Goal: Check status: Check status

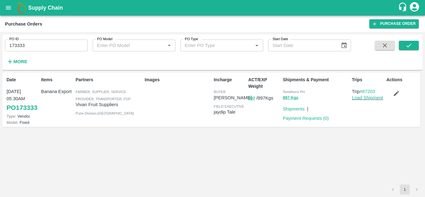
drag, startPoint x: 0, startPoint y: 0, endPoint x: 27, endPoint y: 43, distance: 50.6
click at [27, 43] on input "173333" at bounding box center [46, 46] width 83 height 12
paste input "text"
click at [411, 42] on icon "submit" at bounding box center [409, 45] width 7 height 7
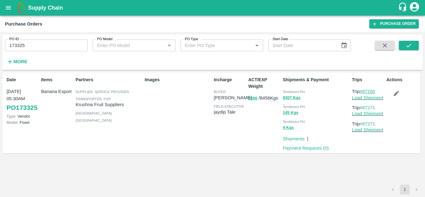
drag, startPoint x: 378, startPoint y: 93, endPoint x: 364, endPoint y: 93, distance: 14.6
click at [364, 93] on p "Trip #87200" at bounding box center [368, 91] width 32 height 7
copy link "87200"
click at [28, 50] on input "173325" at bounding box center [46, 46] width 83 height 12
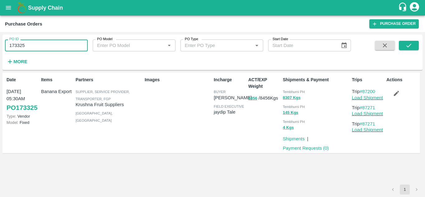
paste input "text"
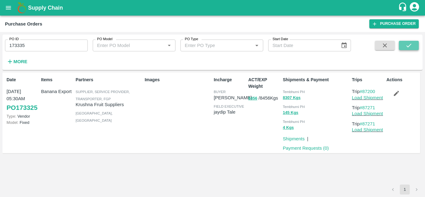
click at [411, 46] on icon "submit" at bounding box center [409, 45] width 7 height 7
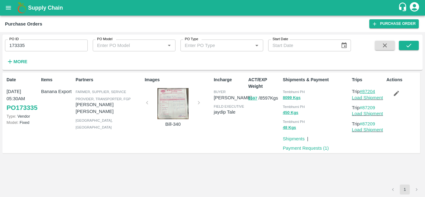
drag, startPoint x: 379, startPoint y: 90, endPoint x: 364, endPoint y: 91, distance: 15.0
click at [364, 91] on p "Trip #87204" at bounding box center [368, 91] width 32 height 7
copy link "87204"
click at [35, 47] on input "173335" at bounding box center [46, 46] width 83 height 12
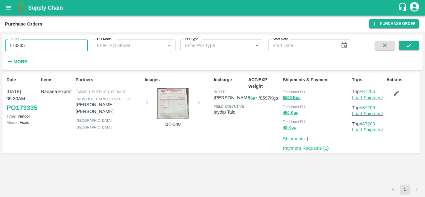
paste input "text"
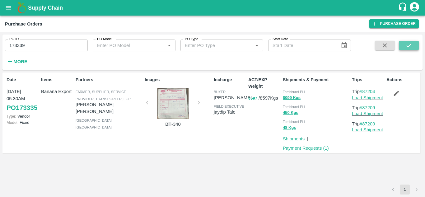
click at [406, 45] on icon "submit" at bounding box center [409, 45] width 7 height 7
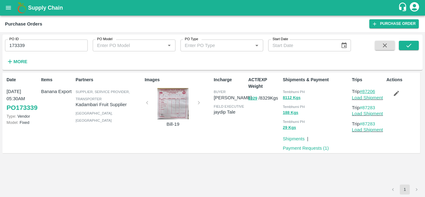
drag, startPoint x: 380, startPoint y: 92, endPoint x: 364, endPoint y: 91, distance: 15.9
click at [364, 91] on p "Trip #87206" at bounding box center [368, 91] width 32 height 7
copy link "87206"
click at [36, 48] on input "173339" at bounding box center [46, 46] width 83 height 12
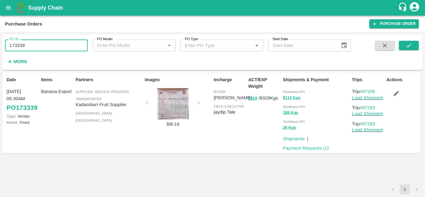
paste input "text"
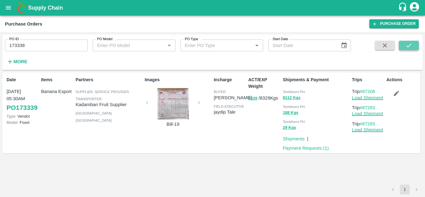
click at [411, 42] on button "submit" at bounding box center [409, 45] width 20 height 9
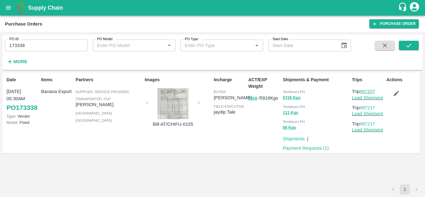
drag, startPoint x: 378, startPoint y: 92, endPoint x: 364, endPoint y: 92, distance: 14.0
click at [364, 92] on p "Trip #87207" at bounding box center [368, 91] width 32 height 7
copy link "87207"
click at [30, 47] on input "173338" at bounding box center [46, 46] width 83 height 12
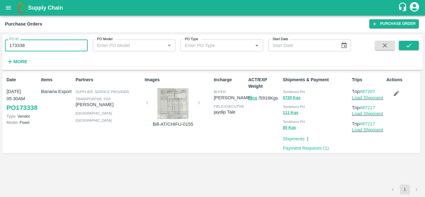
paste input "text"
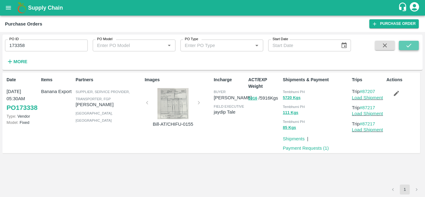
click at [409, 45] on icon "submit" at bounding box center [409, 45] width 7 height 7
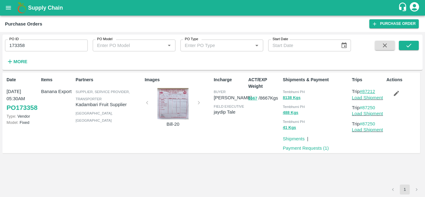
drag, startPoint x: 378, startPoint y: 91, endPoint x: 362, endPoint y: 91, distance: 15.9
click at [362, 91] on p "Trip #87212" at bounding box center [368, 91] width 32 height 7
click at [382, 91] on p "Trip #87212" at bounding box center [368, 91] width 32 height 7
drag, startPoint x: 378, startPoint y: 91, endPoint x: 364, endPoint y: 91, distance: 14.0
click at [364, 91] on p "Trip #87212" at bounding box center [368, 91] width 32 height 7
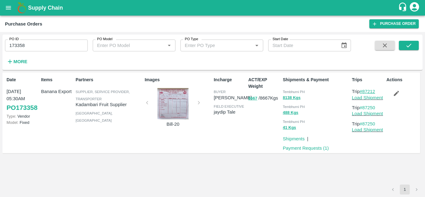
copy link "87212"
click at [29, 47] on input "173358" at bounding box center [46, 46] width 83 height 12
paste input "text"
click at [412, 43] on icon "submit" at bounding box center [409, 45] width 7 height 7
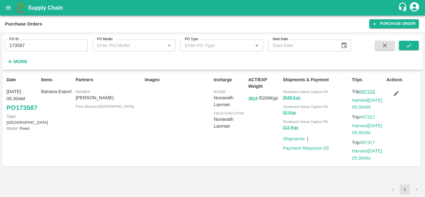
drag, startPoint x: 381, startPoint y: 93, endPoint x: 364, endPoint y: 92, distance: 17.5
click at [364, 92] on p "Trip #87316" at bounding box center [368, 91] width 32 height 7
copy link "87316"
click at [38, 46] on input "173587" at bounding box center [46, 46] width 83 height 12
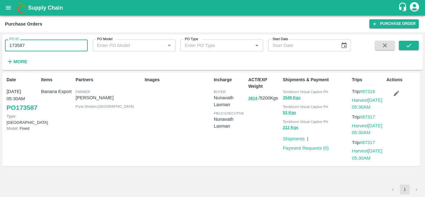
paste input "text"
click at [409, 41] on button "submit" at bounding box center [409, 45] width 20 height 9
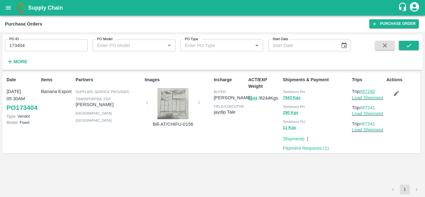
drag, startPoint x: 379, startPoint y: 91, endPoint x: 365, endPoint y: 91, distance: 14.3
click at [365, 91] on p "Trip #87240" at bounding box center [368, 91] width 32 height 7
copy link "87240"
click at [38, 43] on input "173404" at bounding box center [46, 46] width 83 height 12
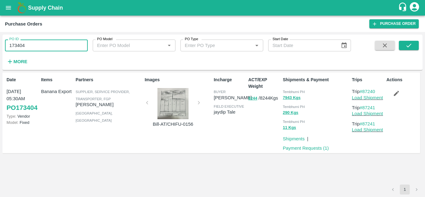
paste input "text"
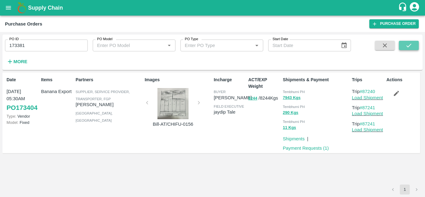
click at [412, 48] on icon "submit" at bounding box center [409, 45] width 7 height 7
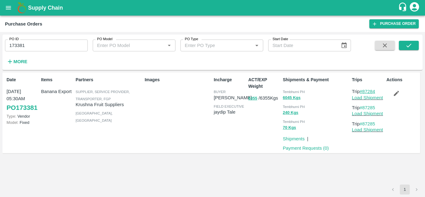
drag, startPoint x: 379, startPoint y: 90, endPoint x: 365, endPoint y: 92, distance: 14.1
click at [365, 92] on p "Trip #87284" at bounding box center [368, 91] width 32 height 7
copy link "87284"
click at [32, 49] on input "173381" at bounding box center [46, 46] width 83 height 12
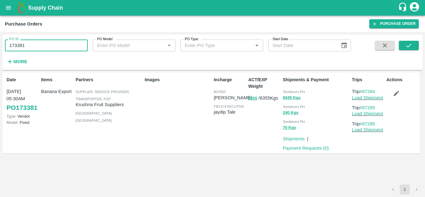
paste input "text"
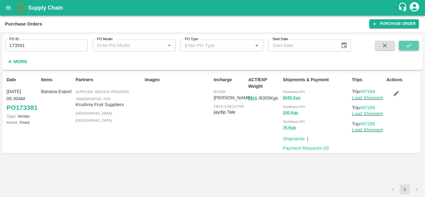
click at [414, 46] on button "submit" at bounding box center [409, 45] width 20 height 9
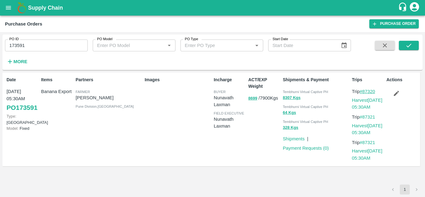
drag, startPoint x: 379, startPoint y: 93, endPoint x: 363, endPoint y: 92, distance: 16.2
click at [363, 92] on p "Trip #87320" at bounding box center [368, 91] width 32 height 7
copy link "87320"
click at [38, 42] on input "173591" at bounding box center [46, 46] width 83 height 12
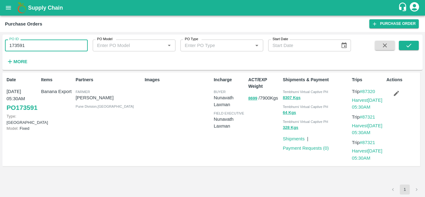
paste input "text"
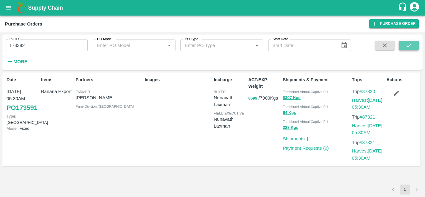
click at [410, 45] on icon "submit" at bounding box center [409, 45] width 7 height 7
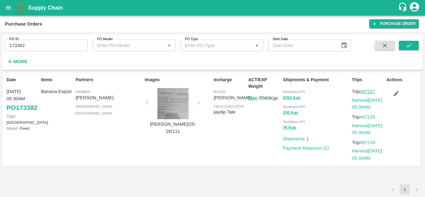
drag, startPoint x: 379, startPoint y: 91, endPoint x: 365, endPoint y: 92, distance: 14.4
click at [365, 92] on p "Trip #87227" at bounding box center [368, 91] width 32 height 7
copy link "87227"
click at [38, 43] on input "173382" at bounding box center [46, 46] width 83 height 12
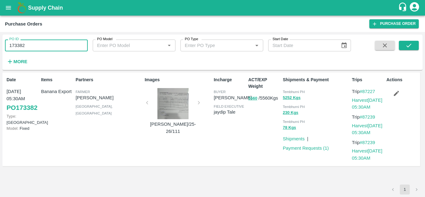
paste input "text"
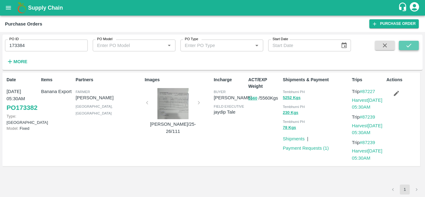
click at [406, 45] on icon "submit" at bounding box center [409, 45] width 7 height 7
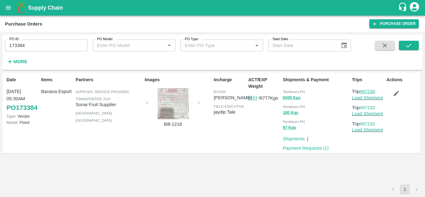
drag, startPoint x: 379, startPoint y: 92, endPoint x: 365, endPoint y: 92, distance: 14.3
click at [365, 92] on p "Trip #87230" at bounding box center [368, 91] width 32 height 7
click at [33, 42] on input "173384" at bounding box center [46, 46] width 83 height 12
paste input "text"
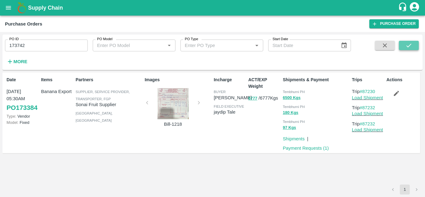
click at [402, 44] on button "submit" at bounding box center [409, 45] width 20 height 9
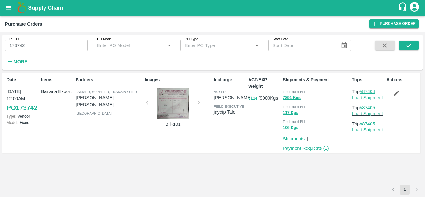
drag, startPoint x: 381, startPoint y: 91, endPoint x: 364, endPoint y: 91, distance: 17.1
click at [364, 91] on p "Trip #87404" at bounding box center [368, 91] width 32 height 7
click at [34, 44] on input "173742" at bounding box center [46, 46] width 83 height 12
paste input "text"
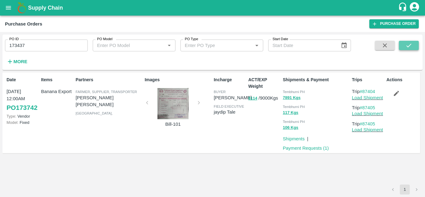
click at [410, 45] on icon "submit" at bounding box center [409, 45] width 7 height 7
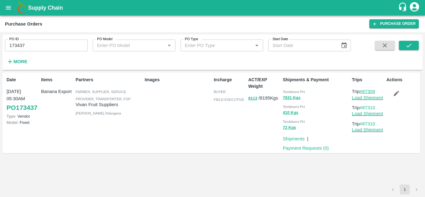
drag, startPoint x: 380, startPoint y: 91, endPoint x: 365, endPoint y: 93, distance: 14.7
click at [365, 93] on p "Trip #87309" at bounding box center [368, 91] width 32 height 7
click at [27, 48] on input "173437" at bounding box center [46, 46] width 83 height 12
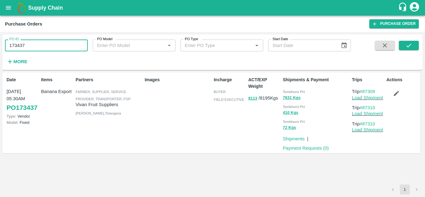
paste input "text"
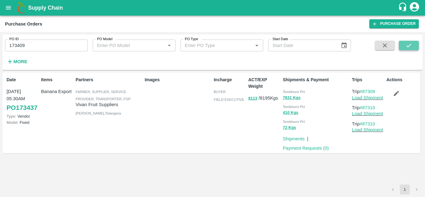
click at [408, 45] on icon "submit" at bounding box center [409, 45] width 7 height 7
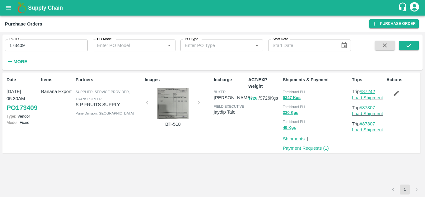
drag, startPoint x: 378, startPoint y: 90, endPoint x: 364, endPoint y: 92, distance: 14.4
click at [364, 92] on p "Trip #87242" at bounding box center [368, 91] width 32 height 7
click at [29, 44] on input "173409" at bounding box center [46, 46] width 83 height 12
paste input "text"
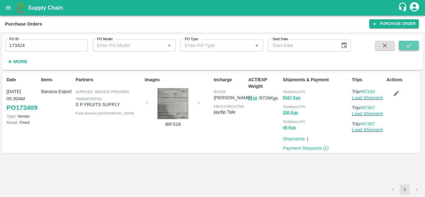
click at [407, 45] on icon "submit" at bounding box center [409, 45] width 7 height 7
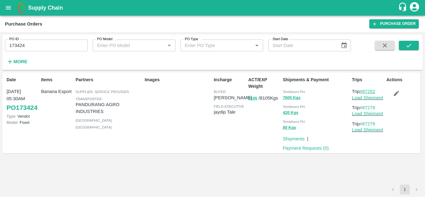
drag, startPoint x: 380, startPoint y: 91, endPoint x: 365, endPoint y: 92, distance: 15.0
click at [365, 92] on p "Trip #87252" at bounding box center [368, 91] width 32 height 7
click at [34, 47] on input "173424" at bounding box center [46, 46] width 83 height 12
paste input "text"
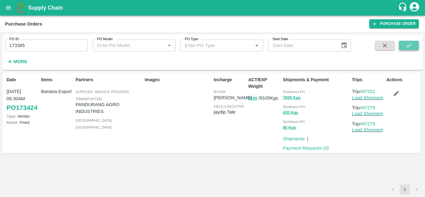
click at [405, 46] on button "submit" at bounding box center [409, 45] width 20 height 9
drag, startPoint x: 378, startPoint y: 89, endPoint x: 363, endPoint y: 92, distance: 14.6
click at [363, 92] on p "Trip #87231" at bounding box center [368, 91] width 32 height 7
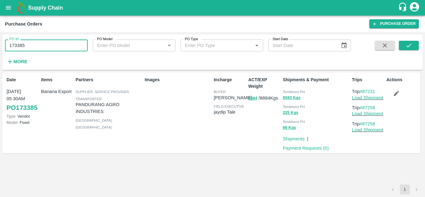
click at [34, 46] on input "173385" at bounding box center [46, 46] width 83 height 12
paste input "text"
click at [410, 45] on icon "submit" at bounding box center [409, 46] width 5 height 4
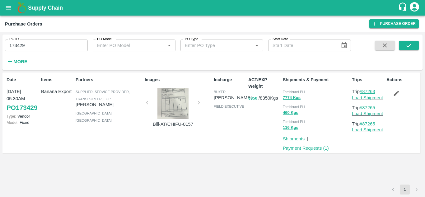
drag, startPoint x: 379, startPoint y: 92, endPoint x: 364, endPoint y: 92, distance: 15.3
click at [364, 92] on p "Trip #87263" at bounding box center [368, 91] width 32 height 7
click at [31, 46] on input "173429" at bounding box center [46, 46] width 83 height 12
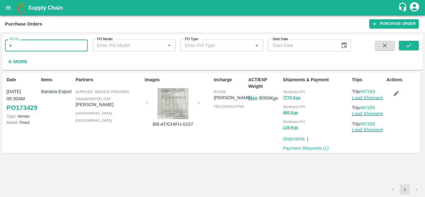
click at [20, 48] on input "v" at bounding box center [46, 46] width 83 height 12
paste input "text"
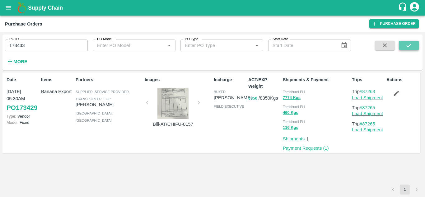
click at [412, 44] on icon "submit" at bounding box center [409, 45] width 7 height 7
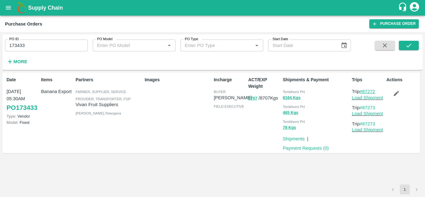
drag, startPoint x: 379, startPoint y: 89, endPoint x: 363, endPoint y: 94, distance: 16.5
click at [363, 94] on p "Trip #87272" at bounding box center [368, 91] width 32 height 7
click at [32, 45] on input "173433" at bounding box center [46, 46] width 83 height 12
paste input "text"
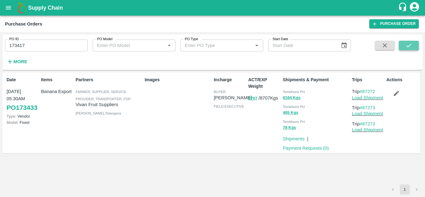
click at [411, 45] on icon "submit" at bounding box center [409, 46] width 5 height 4
drag, startPoint x: 379, startPoint y: 90, endPoint x: 364, endPoint y: 93, distance: 15.3
click at [364, 93] on p "Trip #87255" at bounding box center [368, 91] width 32 height 7
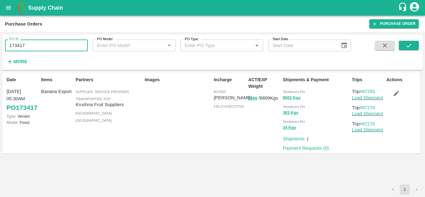
click at [31, 40] on input "173417" at bounding box center [46, 46] width 83 height 12
paste input "text"
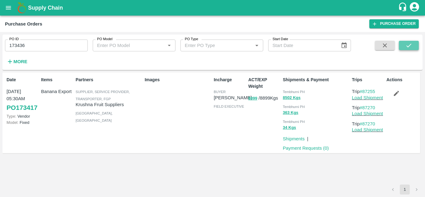
click at [406, 48] on icon "submit" at bounding box center [409, 45] width 7 height 7
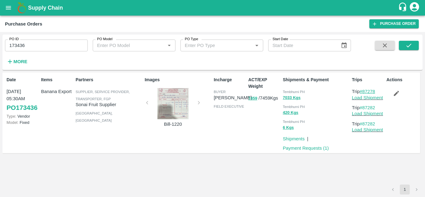
drag, startPoint x: 378, startPoint y: 90, endPoint x: 364, endPoint y: 93, distance: 14.6
click at [364, 93] on p "Trip #87278" at bounding box center [368, 91] width 32 height 7
click at [33, 45] on input "173436" at bounding box center [46, 46] width 83 height 12
paste input "text"
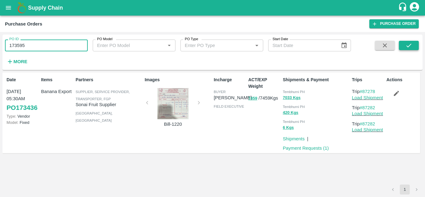
type input "173595"
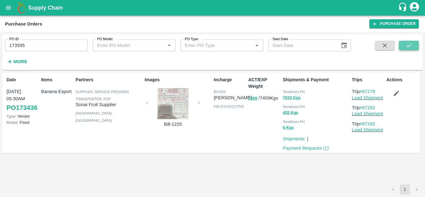
click at [411, 42] on icon "submit" at bounding box center [409, 45] width 7 height 7
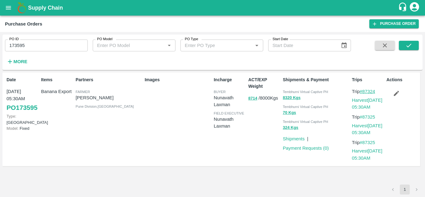
drag, startPoint x: 382, startPoint y: 91, endPoint x: 365, endPoint y: 92, distance: 17.8
click at [365, 92] on p "Trip #87324" at bounding box center [368, 91] width 32 height 7
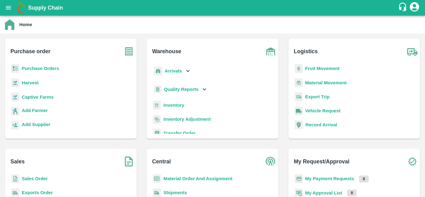
click at [323, 69] on b "Fruit Movement" at bounding box center [323, 68] width 35 height 5
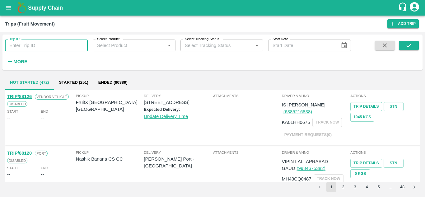
click at [20, 48] on input "Trip ID" at bounding box center [46, 46] width 83 height 12
paste input "87200"
click at [20, 48] on input "87200" at bounding box center [46, 46] width 83 height 12
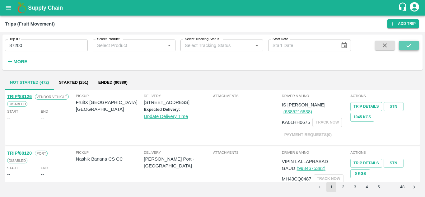
click at [414, 45] on button "submit" at bounding box center [409, 45] width 20 height 9
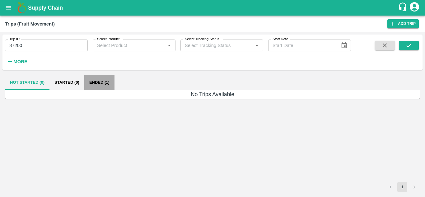
click at [98, 83] on button "Ended (1)" at bounding box center [99, 82] width 30 height 15
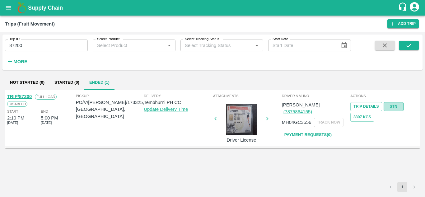
click at [393, 105] on link "STN" at bounding box center [394, 106] width 20 height 9
click at [31, 50] on input "87200" at bounding box center [46, 46] width 83 height 12
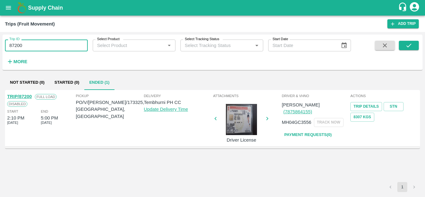
click at [31, 50] on input "87200" at bounding box center [46, 46] width 83 height 12
paste input "text"
click at [31, 50] on input "87204" at bounding box center [46, 46] width 83 height 12
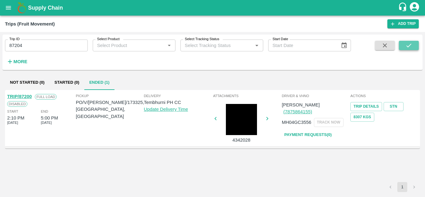
click at [405, 44] on button "submit" at bounding box center [409, 45] width 20 height 9
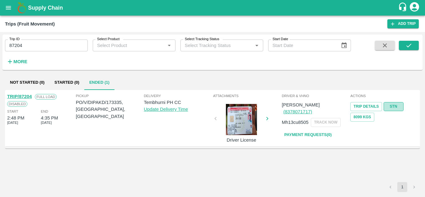
click at [391, 103] on link "STN" at bounding box center [394, 106] width 20 height 9
click at [25, 44] on input "87204" at bounding box center [46, 46] width 83 height 12
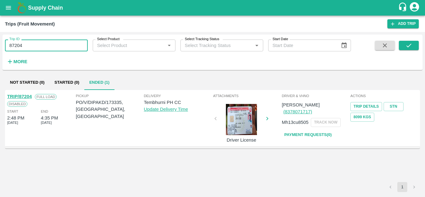
click at [25, 44] on input "87204" at bounding box center [46, 46] width 83 height 12
paste input "text"
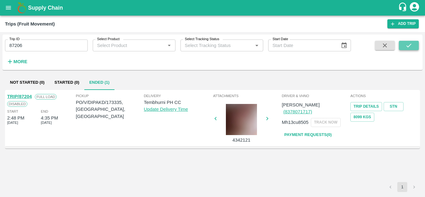
click at [414, 44] on button "submit" at bounding box center [409, 45] width 20 height 9
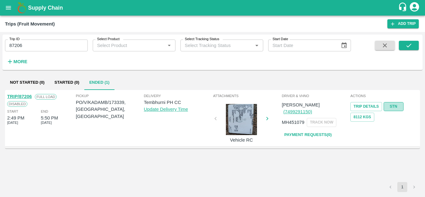
click at [399, 103] on link "STN" at bounding box center [394, 106] width 20 height 9
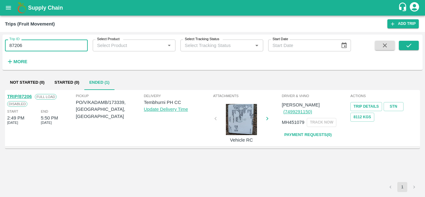
click at [45, 46] on input "87206" at bounding box center [46, 46] width 83 height 12
paste input "text"
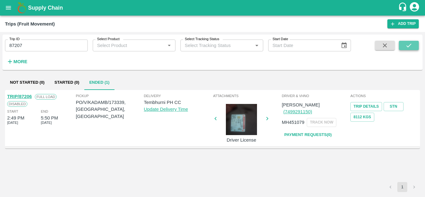
click at [409, 46] on icon "submit" at bounding box center [409, 46] width 5 height 4
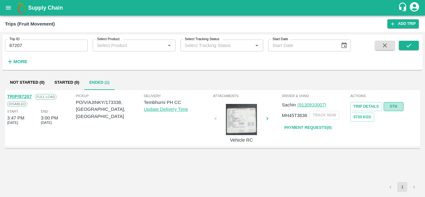
click at [396, 104] on link "STN" at bounding box center [394, 106] width 20 height 9
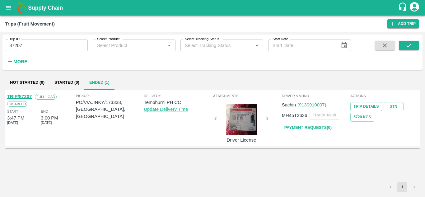
click at [49, 45] on input "87207" at bounding box center [46, 46] width 83 height 12
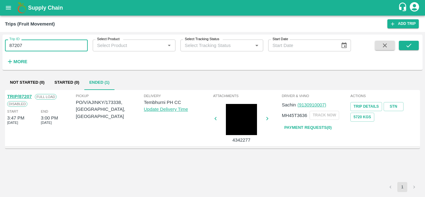
paste input "text"
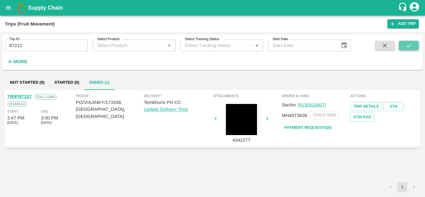
click at [414, 47] on button "submit" at bounding box center [409, 45] width 20 height 9
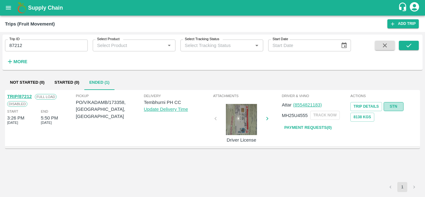
click at [395, 107] on link "STN" at bounding box center [394, 106] width 20 height 9
click at [40, 47] on input "87212" at bounding box center [46, 46] width 83 height 12
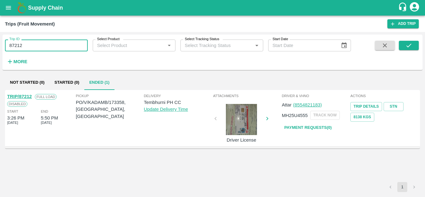
click at [40, 47] on input "87212" at bounding box center [46, 46] width 83 height 12
paste input "text"
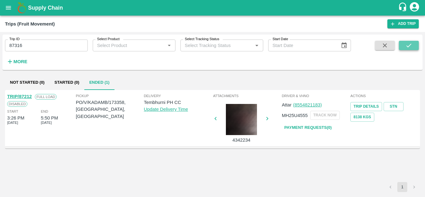
click at [417, 44] on button "submit" at bounding box center [409, 45] width 20 height 9
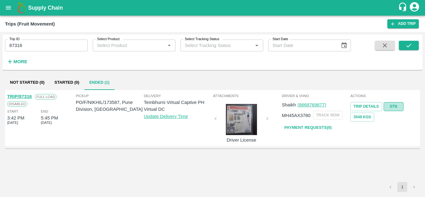
click at [397, 105] on link "STN" at bounding box center [394, 106] width 20 height 9
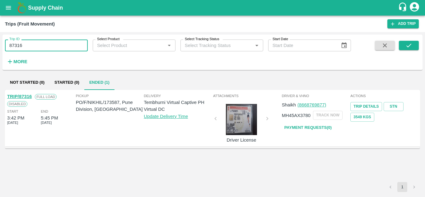
click at [43, 47] on input "87316" at bounding box center [46, 46] width 83 height 12
paste input "text"
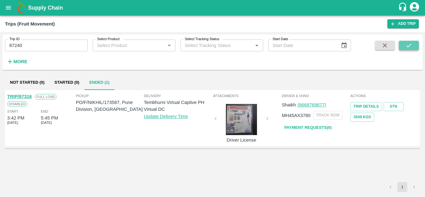
click at [411, 46] on icon "submit" at bounding box center [409, 45] width 7 height 7
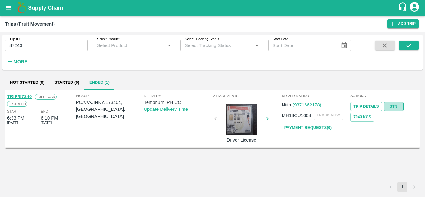
click at [395, 106] on link "STN" at bounding box center [394, 106] width 20 height 9
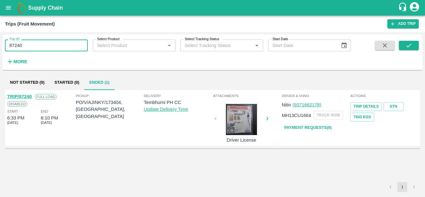
click at [33, 47] on input "87240" at bounding box center [46, 46] width 83 height 12
paste input "text"
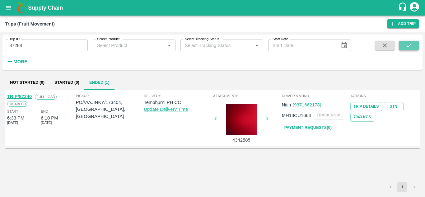
click at [408, 45] on icon "submit" at bounding box center [409, 45] width 7 height 7
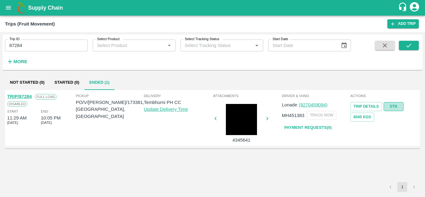
click at [393, 105] on link "STN" at bounding box center [394, 106] width 20 height 9
click at [42, 42] on input "87284" at bounding box center [46, 46] width 83 height 12
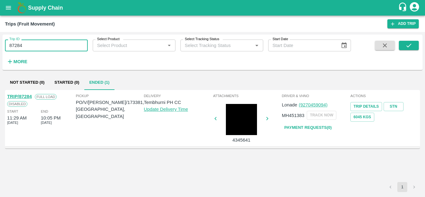
click at [42, 42] on input "87284" at bounding box center [46, 46] width 83 height 12
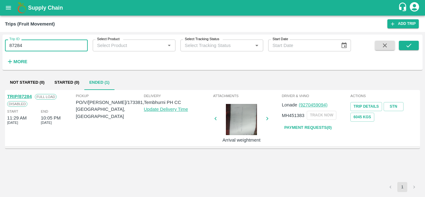
paste input "text"
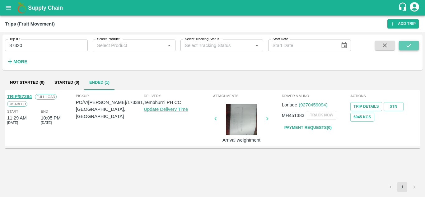
click at [414, 44] on button "submit" at bounding box center [409, 45] width 20 height 9
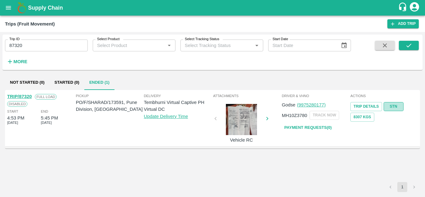
click at [396, 104] on link "STN" at bounding box center [394, 106] width 20 height 9
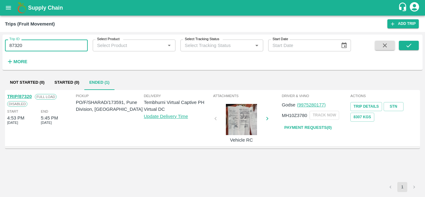
click at [41, 46] on input "87320" at bounding box center [46, 46] width 83 height 12
paste input "text"
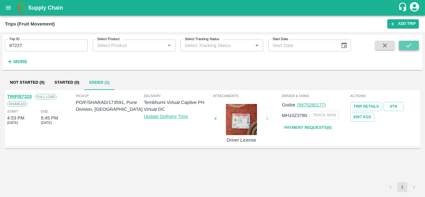
click at [411, 45] on icon "submit" at bounding box center [409, 45] width 7 height 7
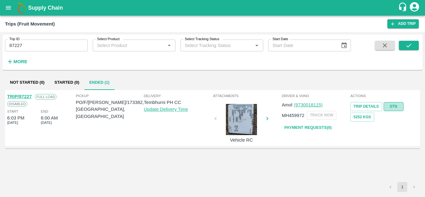
click at [397, 103] on link "STN" at bounding box center [394, 106] width 20 height 9
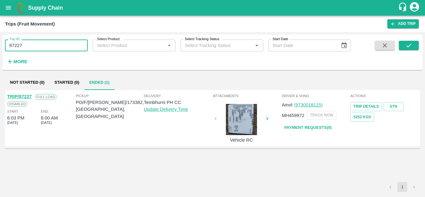
click at [44, 44] on input "87227" at bounding box center [46, 46] width 83 height 12
paste input "text"
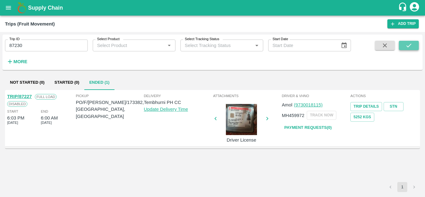
click at [414, 44] on button "submit" at bounding box center [409, 45] width 20 height 9
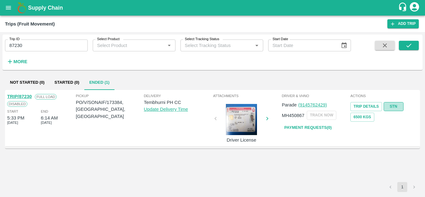
click at [395, 107] on link "STN" at bounding box center [394, 106] width 20 height 9
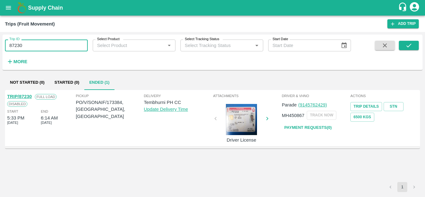
click at [42, 42] on input "87230" at bounding box center [46, 46] width 83 height 12
paste input "text"
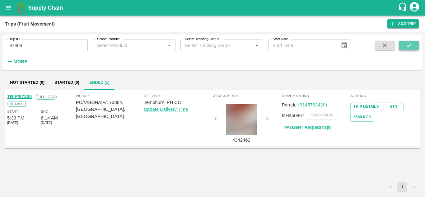
click at [405, 45] on button "submit" at bounding box center [409, 45] width 20 height 9
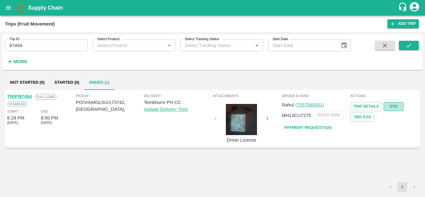
click at [395, 106] on link "STN" at bounding box center [394, 106] width 20 height 9
click at [41, 49] on input "87404" at bounding box center [46, 46] width 83 height 12
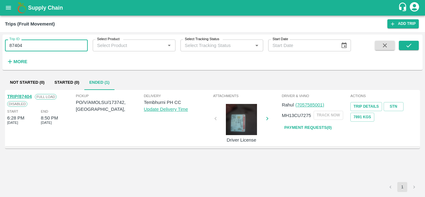
click at [41, 49] on input "87404" at bounding box center [46, 46] width 83 height 12
paste input "text"
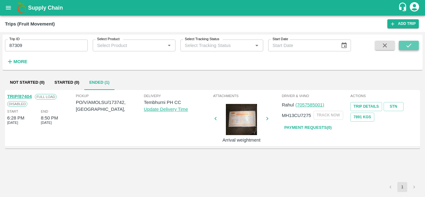
click at [414, 49] on button "submit" at bounding box center [409, 45] width 20 height 9
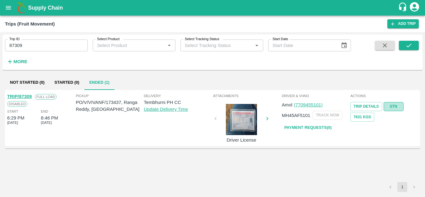
click at [395, 106] on link "STN" at bounding box center [394, 106] width 20 height 9
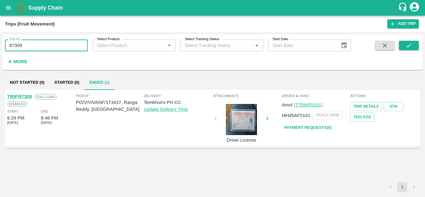
click at [54, 45] on input "87309" at bounding box center [46, 46] width 83 height 12
paste input "text"
click at [413, 46] on button "submit" at bounding box center [409, 45] width 20 height 9
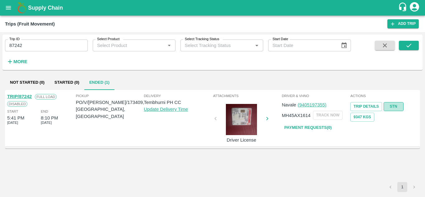
click at [396, 104] on link "STN" at bounding box center [394, 106] width 20 height 9
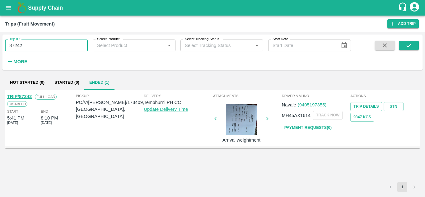
click at [31, 48] on input "87242" at bounding box center [46, 46] width 83 height 12
paste input "text"
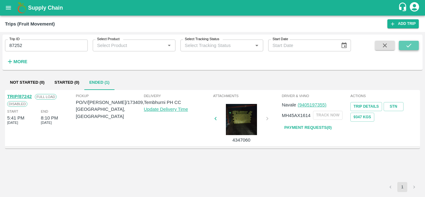
click at [412, 46] on icon "submit" at bounding box center [409, 45] width 7 height 7
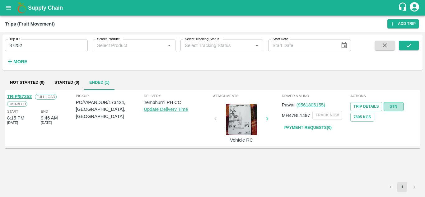
click at [395, 107] on link "STN" at bounding box center [394, 106] width 20 height 9
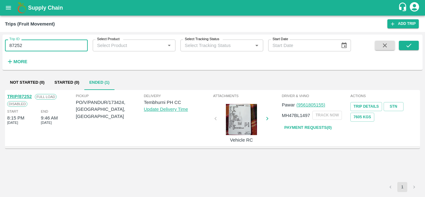
click at [44, 47] on input "87252" at bounding box center [46, 46] width 83 height 12
paste input "text"
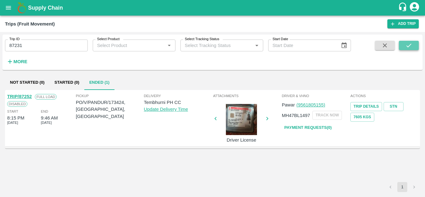
click at [409, 45] on icon "submit" at bounding box center [409, 45] width 7 height 7
click at [394, 107] on link "STN" at bounding box center [394, 106] width 20 height 9
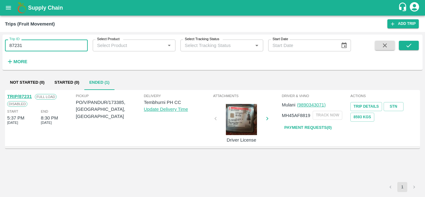
click at [27, 48] on input "87231" at bounding box center [46, 46] width 83 height 12
paste input "text"
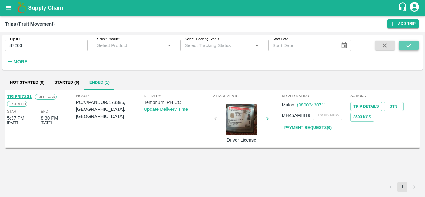
click at [411, 45] on icon "submit" at bounding box center [409, 45] width 7 height 7
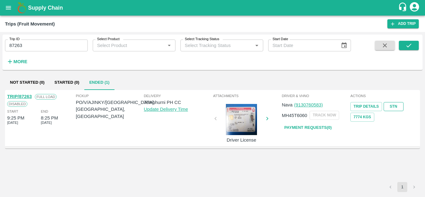
click at [391, 106] on link "STN" at bounding box center [394, 106] width 20 height 9
click at [33, 47] on input "87263" at bounding box center [46, 46] width 83 height 12
paste input "text"
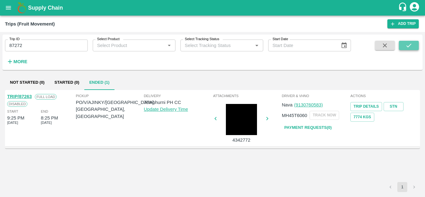
click at [416, 44] on button "submit" at bounding box center [409, 45] width 20 height 9
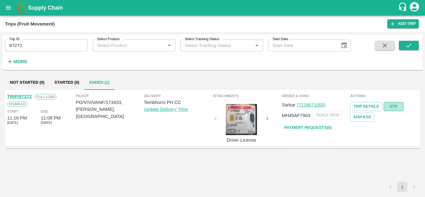
click at [397, 102] on link "STN" at bounding box center [394, 106] width 20 height 9
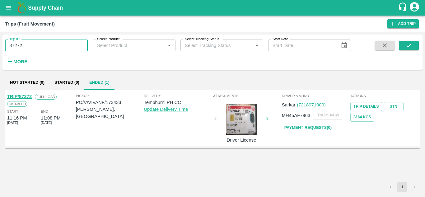
click at [30, 50] on input "87272" at bounding box center [46, 46] width 83 height 12
paste input "text"
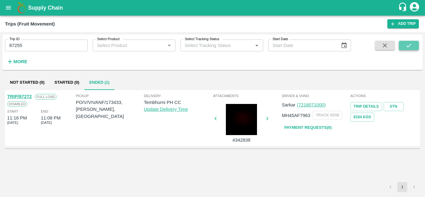
click at [407, 45] on icon "submit" at bounding box center [409, 45] width 7 height 7
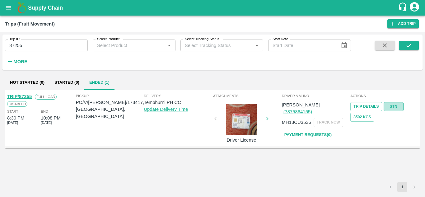
click at [394, 105] on link "STN" at bounding box center [394, 106] width 20 height 9
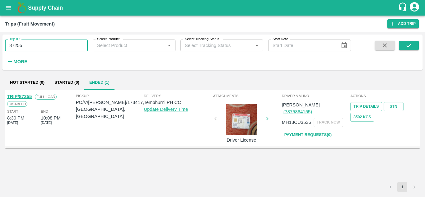
click at [30, 51] on input "87255" at bounding box center [46, 46] width 83 height 12
paste input "text"
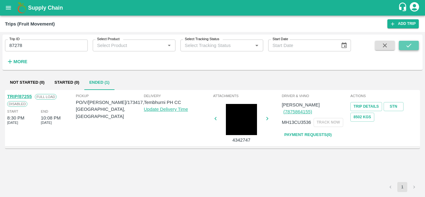
click at [413, 46] on button "submit" at bounding box center [409, 45] width 20 height 9
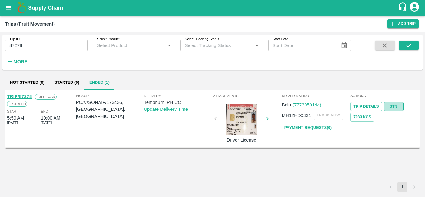
click at [395, 105] on link "STN" at bounding box center [394, 106] width 20 height 9
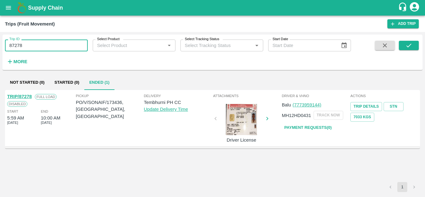
click at [37, 43] on input "87278" at bounding box center [46, 46] width 83 height 12
paste input "text"
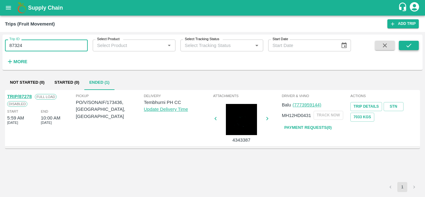
type input "87324"
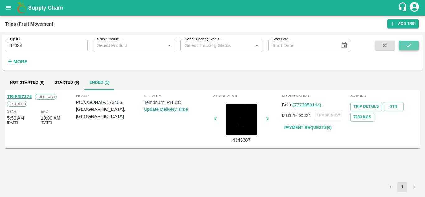
click at [415, 44] on button "submit" at bounding box center [409, 45] width 20 height 9
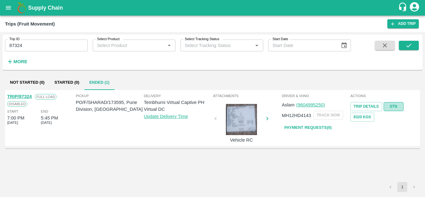
click at [390, 107] on link "STN" at bounding box center [394, 106] width 20 height 9
